Goal: Book appointment/travel/reservation

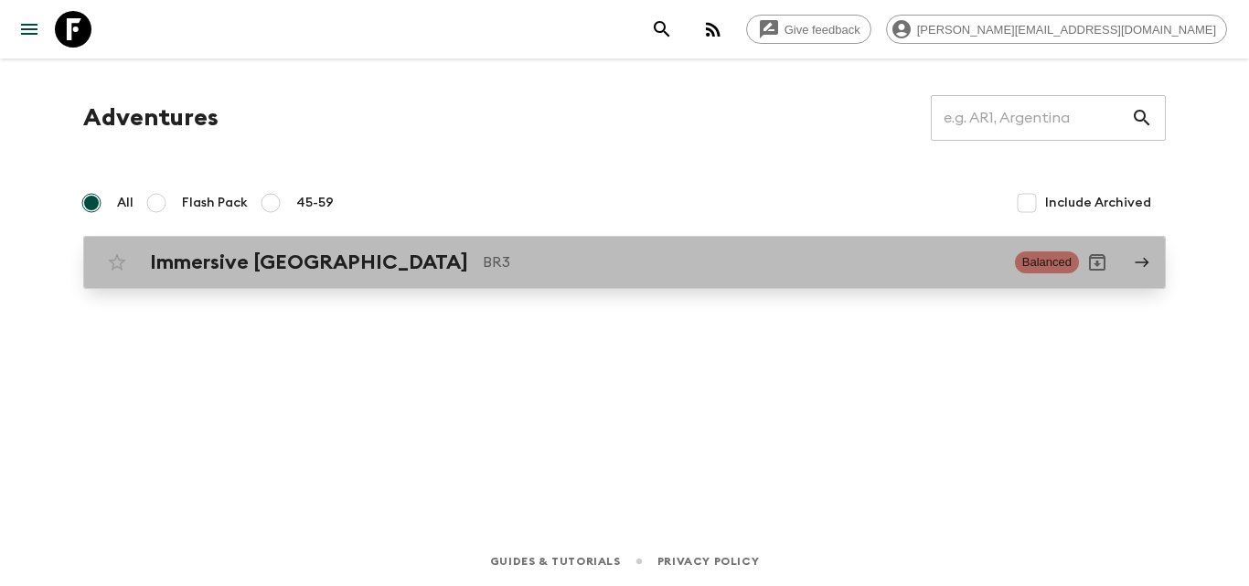
click at [483, 262] on p "BR3" at bounding box center [741, 262] width 517 height 22
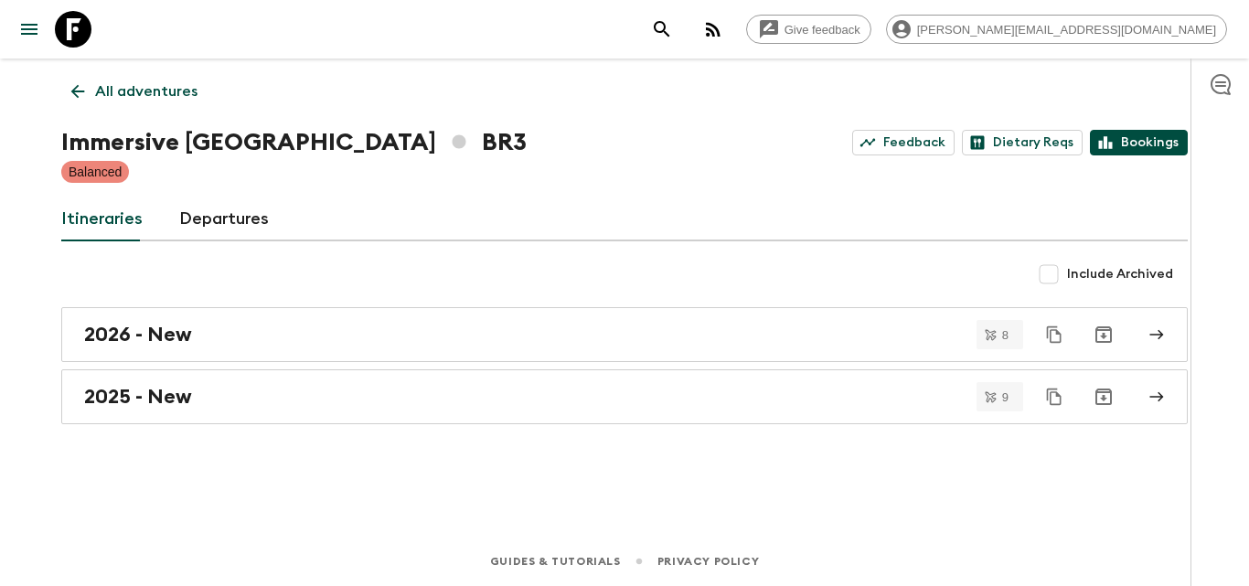
click at [1144, 145] on link "Bookings" at bounding box center [1139, 143] width 98 height 26
click at [261, 339] on div "2026 - New" at bounding box center [607, 335] width 1046 height 24
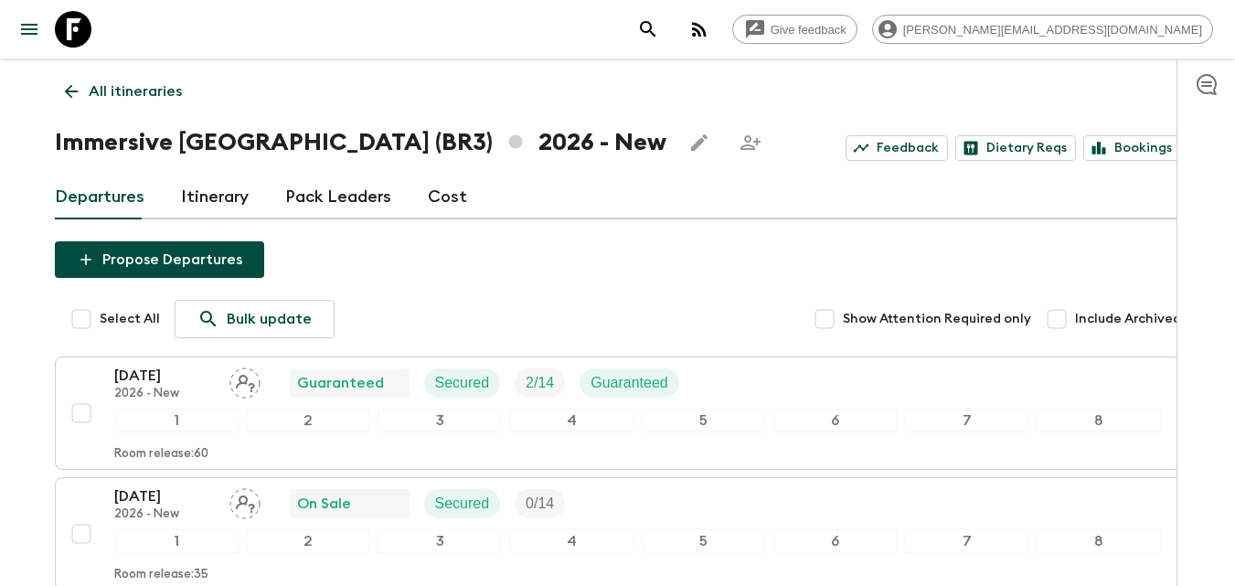
click at [445, 199] on link "Cost" at bounding box center [447, 198] width 39 height 44
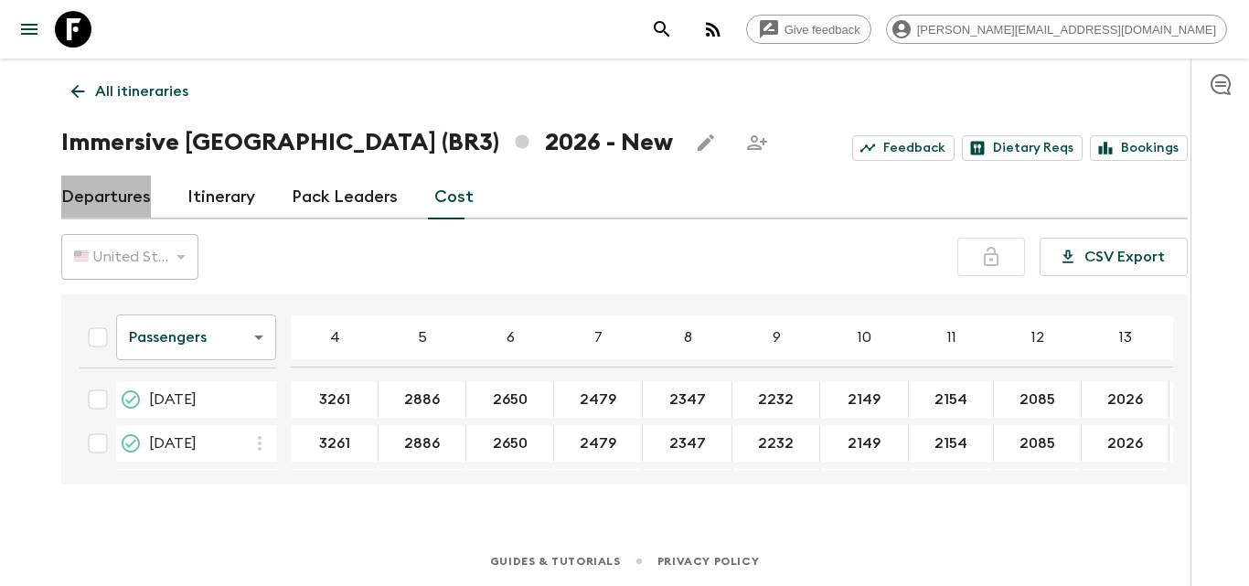
click at [125, 203] on link "Departures" at bounding box center [106, 198] width 90 height 44
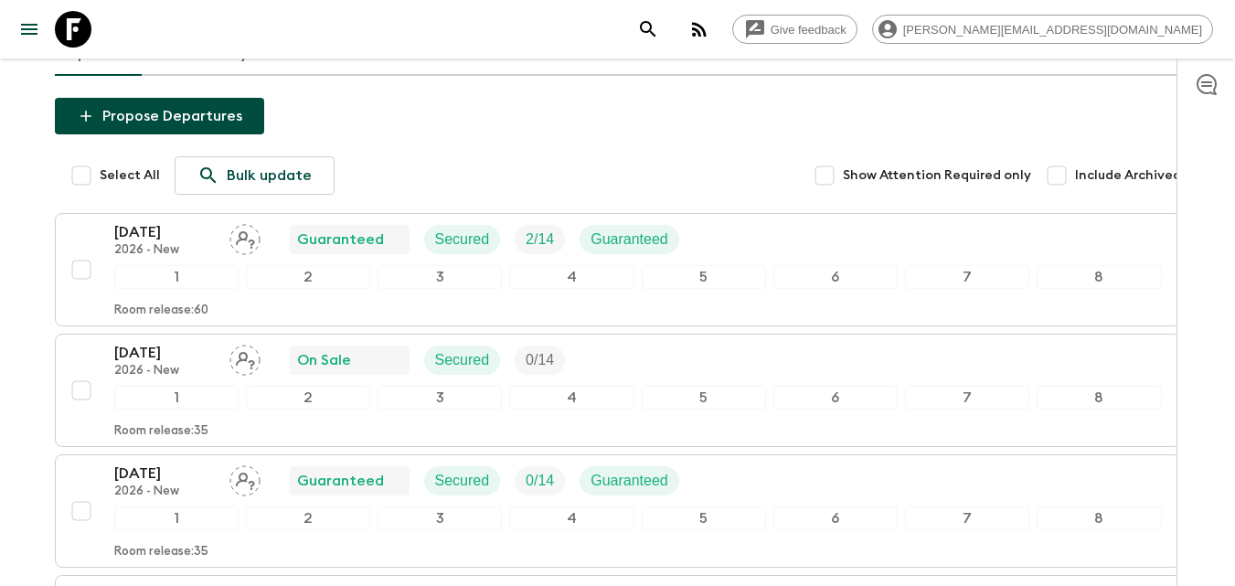
scroll to position [72, 0]
